Goal: Task Accomplishment & Management: Manage account settings

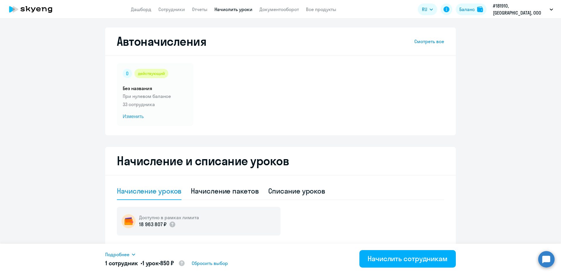
select select "10"
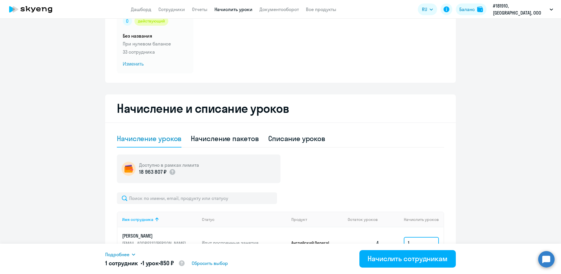
scroll to position [37, 0]
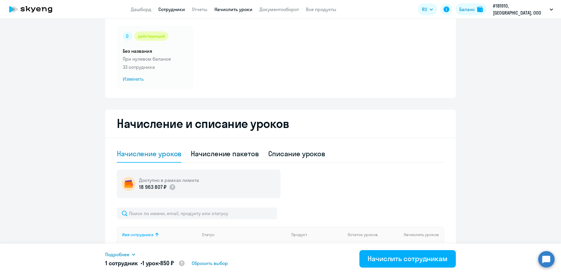
click at [177, 11] on link "Сотрудники" at bounding box center [171, 9] width 27 height 6
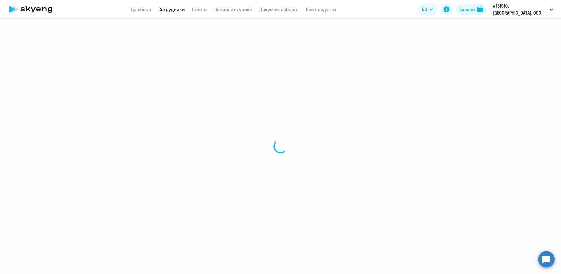
select select "30"
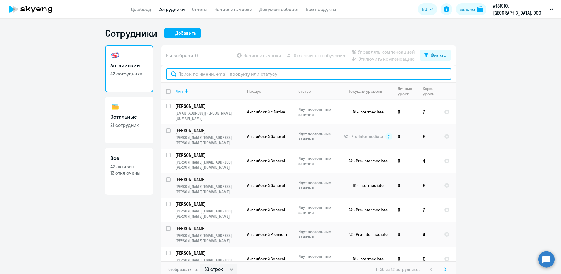
click at [198, 72] on input "text" at bounding box center [308, 74] width 285 height 12
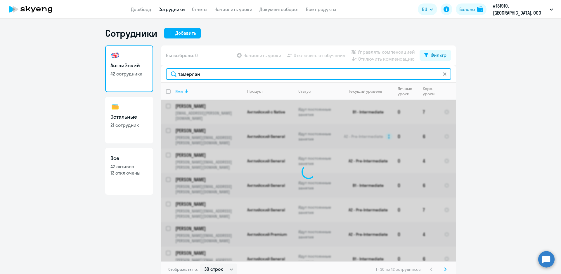
type input "тамерлан"
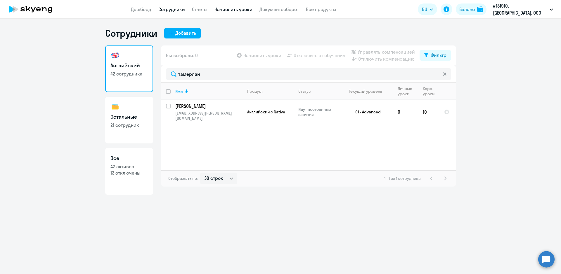
click at [239, 12] on link "Начислить уроки" at bounding box center [233, 9] width 38 height 6
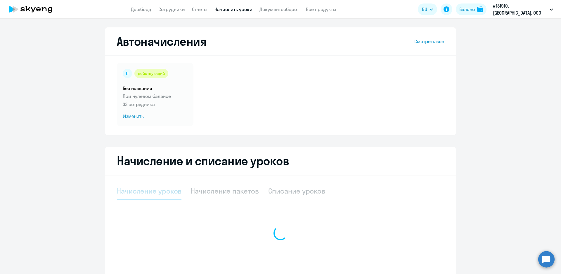
select select "10"
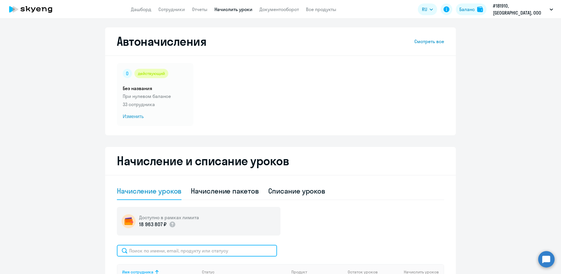
click at [172, 255] on input "text" at bounding box center [197, 251] width 160 height 12
type input "тамерлан"
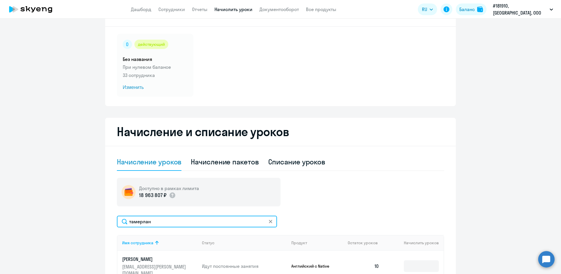
scroll to position [58, 0]
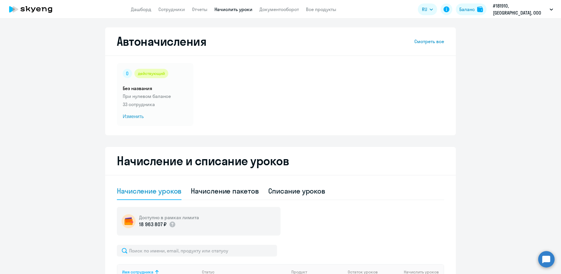
select select "10"
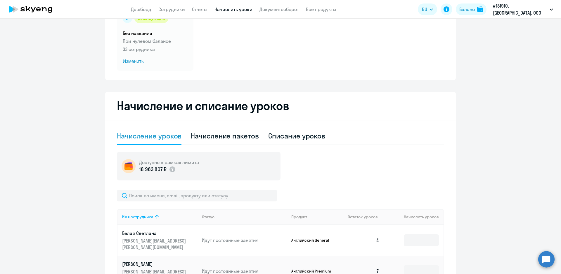
scroll to position [58, 0]
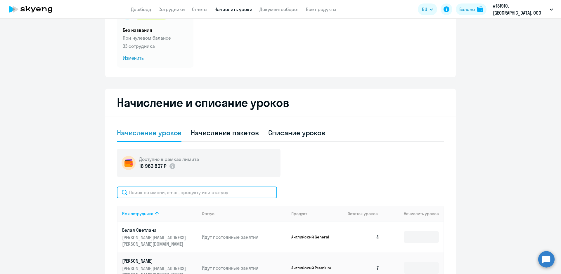
click at [146, 191] on input "text" at bounding box center [197, 193] width 160 height 12
type input "загиев"
